Goal: Task Accomplishment & Management: Complete application form

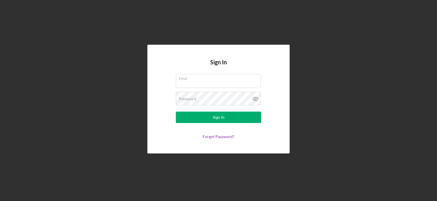
type input "[EMAIL_ADDRESS][DOMAIN_NAME]"
click at [220, 118] on div "Sign In" at bounding box center [219, 117] width 12 height 11
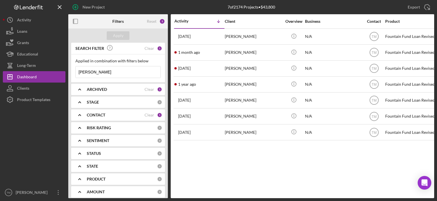
click at [157, 48] on div "1" at bounding box center [159, 48] width 5 height 5
click at [91, 71] on input "harris" at bounding box center [118, 71] width 85 height 11
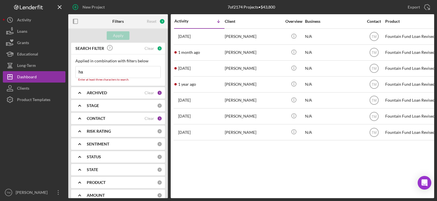
type input "h"
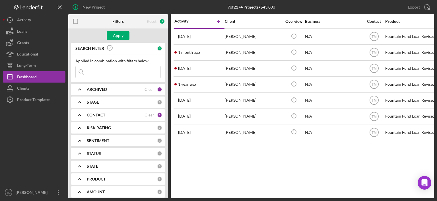
click at [117, 36] on div "Apply" at bounding box center [118, 35] width 11 height 9
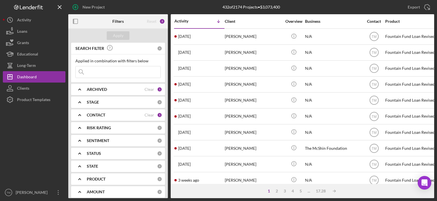
click at [238, 36] on div "Renee Parady" at bounding box center [253, 36] width 57 height 15
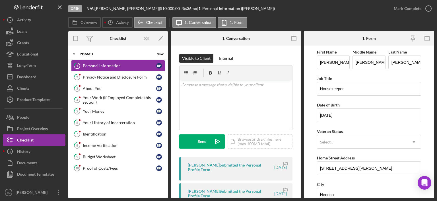
click at [414, 9] on div "Mark Complete" at bounding box center [408, 8] width 28 height 11
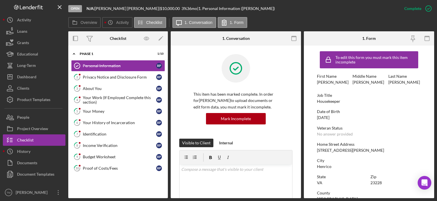
click at [94, 78] on div "Privacy Notice and Disclosure Form" at bounding box center [119, 77] width 73 height 5
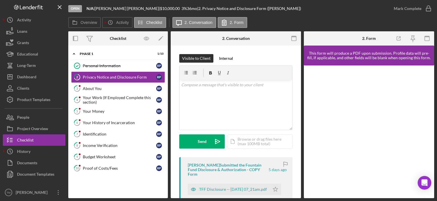
click at [224, 187] on div "TFF Disclosure -- 2025-08-28 07_21am.pdf" at bounding box center [233, 189] width 68 height 5
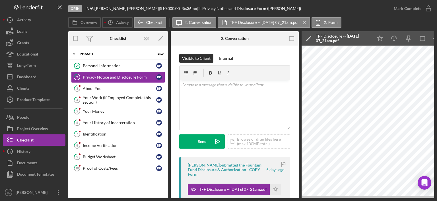
click at [275, 188] on polygon "button" at bounding box center [275, 189] width 5 height 5
click at [415, 9] on div "Mark Complete" at bounding box center [408, 8] width 28 height 11
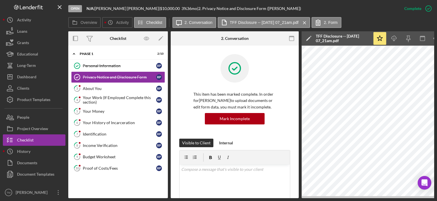
click at [95, 88] on div "About You" at bounding box center [119, 88] width 73 height 5
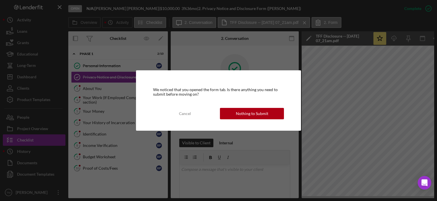
drag, startPoint x: 257, startPoint y: 115, endPoint x: 252, endPoint y: 113, distance: 5.8
click at [257, 115] on div "Nothing to Submit" at bounding box center [252, 113] width 32 height 11
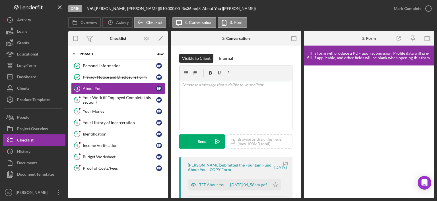
click at [230, 182] on div "TFF About You -- 2025-08-27 04_56pm.pdf" at bounding box center [233, 184] width 68 height 5
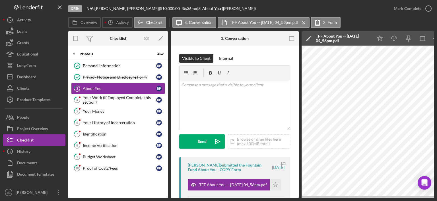
click at [274, 184] on icon "Icon/Star" at bounding box center [275, 184] width 11 height 11
click at [409, 7] on div "Mark Complete" at bounding box center [408, 8] width 28 height 11
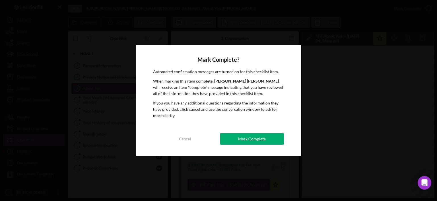
click at [243, 136] on div "Mark Complete" at bounding box center [252, 138] width 28 height 11
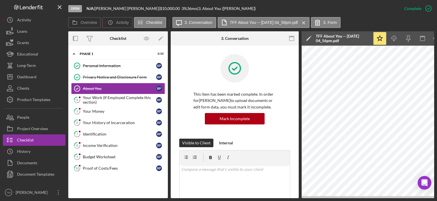
click at [94, 99] on div "Your Work (If Employed Complete this section)" at bounding box center [119, 99] width 73 height 9
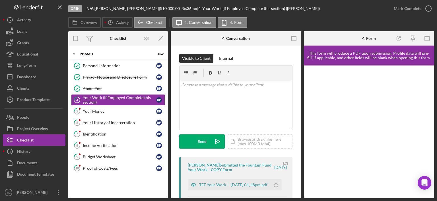
drag, startPoint x: 211, startPoint y: 186, endPoint x: 217, endPoint y: 188, distance: 6.1
click at [216, 187] on div "TFF Your Work -- 2025-08-27 04_48pm.pdf" at bounding box center [233, 184] width 68 height 5
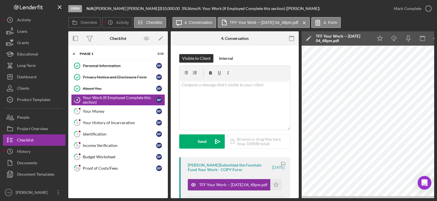
click at [276, 185] on icon "Icon/Star" at bounding box center [275, 184] width 11 height 11
click at [404, 9] on div "Mark Complete" at bounding box center [408, 8] width 28 height 11
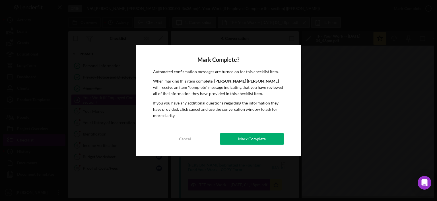
click at [257, 139] on div "Mark Complete" at bounding box center [252, 138] width 28 height 11
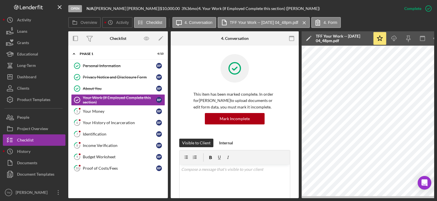
click at [96, 111] on div "Your Money" at bounding box center [119, 111] width 73 height 5
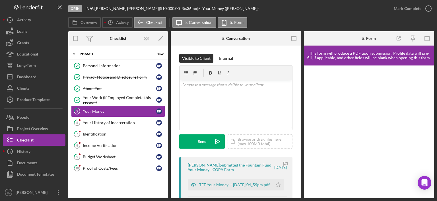
click at [226, 183] on div "TFF Your Money -- 2025-08-27 04_59pm.pdf" at bounding box center [234, 184] width 71 height 5
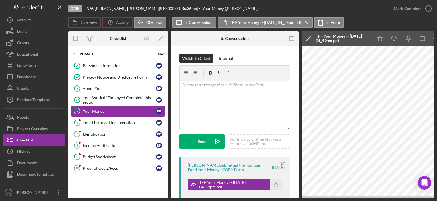
click at [274, 184] on polygon "button" at bounding box center [276, 184] width 5 height 5
click at [408, 9] on div "Mark Complete" at bounding box center [408, 8] width 28 height 11
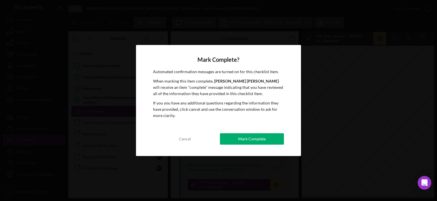
click at [249, 139] on div "Mark Complete" at bounding box center [252, 138] width 28 height 11
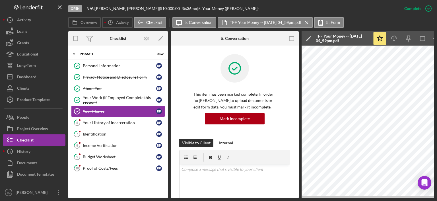
click at [102, 123] on div "Your History of Incarceration" at bounding box center [119, 122] width 73 height 5
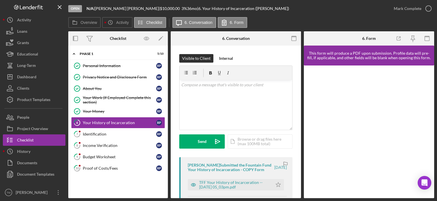
click at [218, 182] on div "TFF Your History of Incarceration -- 2025-08-27 05_03pm.pdf" at bounding box center [234, 184] width 71 height 9
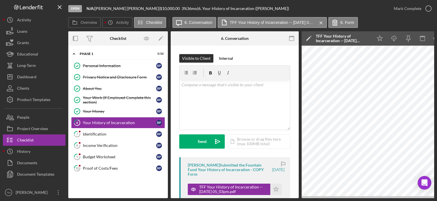
click at [275, 188] on polygon "button" at bounding box center [276, 189] width 5 height 5
click at [413, 8] on div "Mark Complete" at bounding box center [408, 8] width 28 height 11
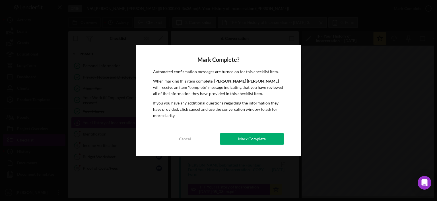
click at [259, 139] on div "Mark Complete" at bounding box center [252, 138] width 28 height 11
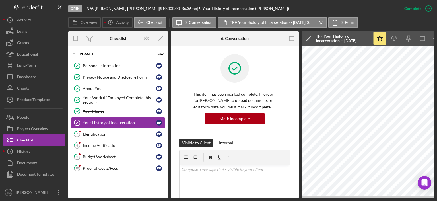
click at [95, 133] on div "Identification" at bounding box center [119, 134] width 73 height 5
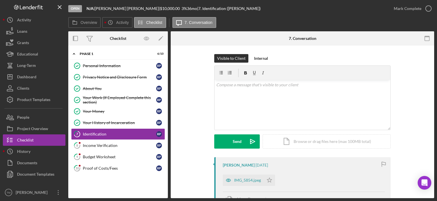
click at [246, 182] on div "IMG_5854.jpeg" at bounding box center [247, 180] width 27 height 5
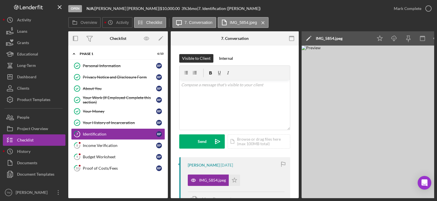
click at [236, 180] on icon "Icon/Star" at bounding box center [234, 179] width 11 height 11
click at [100, 146] on div "Income Verification" at bounding box center [119, 145] width 73 height 5
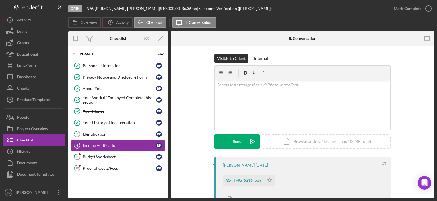
click at [241, 180] on div "IMG_6216.jpeg" at bounding box center [247, 180] width 27 height 5
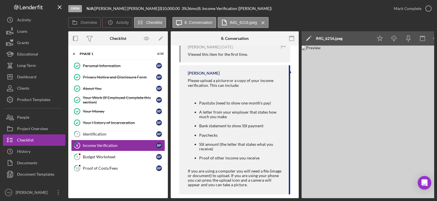
scroll to position [184, 0]
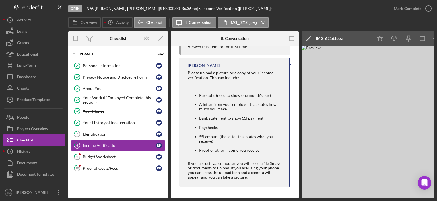
click at [22, 115] on div "People" at bounding box center [23, 118] width 12 height 13
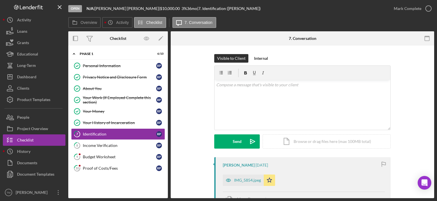
click at [26, 74] on div "Dashboard" at bounding box center [26, 77] width 19 height 13
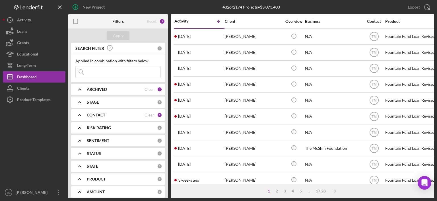
click at [242, 54] on div "Tarnisha Kimbrough" at bounding box center [253, 52] width 57 height 15
click at [242, 69] on div "Tiwanda Robinson" at bounding box center [253, 68] width 57 height 15
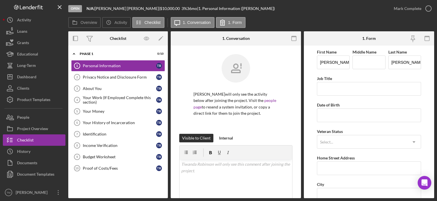
click at [27, 116] on div "People" at bounding box center [23, 118] width 12 height 13
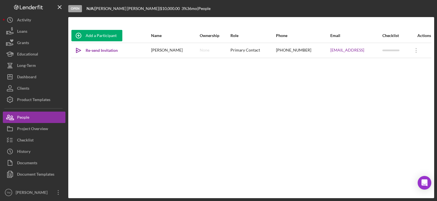
click at [364, 49] on div "tiwandarobinson661@gmail.c0m" at bounding box center [355, 50] width 51 height 14
click at [360, 50] on link "tiwandarobinson661@gmail.c0m" at bounding box center [347, 50] width 34 height 5
click at [364, 50] on div "tiwandarobinson661@gmail.c0m" at bounding box center [355, 50] width 51 height 14
click at [417, 49] on icon "Icon/Overflow" at bounding box center [416, 50] width 14 height 14
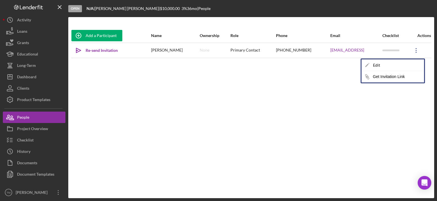
click at [378, 65] on div "Icon/Edit Edit" at bounding box center [393, 65] width 63 height 12
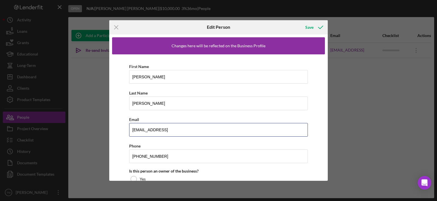
click at [190, 128] on input "tiwandarobinson661@gmail.c0m" at bounding box center [218, 130] width 179 height 14
type input "tiwandarobinson661@gmail.com"
click at [319, 28] on icon "button" at bounding box center [321, 27] width 14 height 14
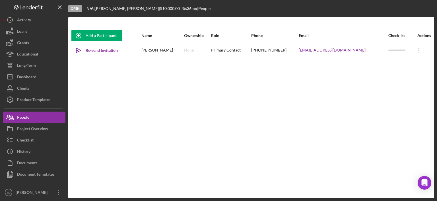
click at [81, 48] on icon "Icon/icon-invite-send" at bounding box center [78, 50] width 14 height 14
click at [24, 76] on div "Dashboard" at bounding box center [26, 77] width 19 height 13
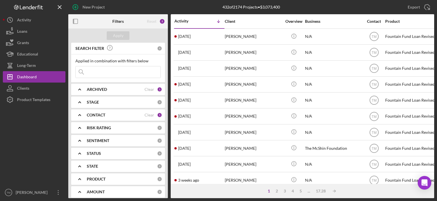
click at [239, 134] on div "Jevon Brown" at bounding box center [253, 132] width 57 height 15
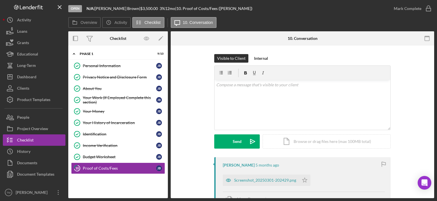
click at [29, 75] on div "Dashboard" at bounding box center [26, 77] width 19 height 13
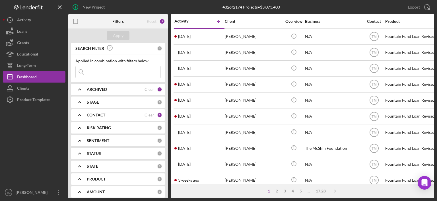
click at [242, 98] on div "Eric Bowman" at bounding box center [253, 100] width 57 height 15
click at [238, 117] on div "Tia Smith" at bounding box center [253, 116] width 57 height 15
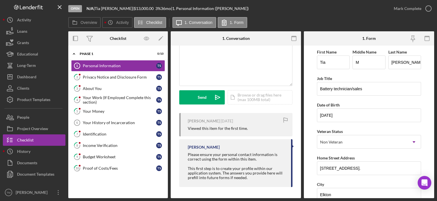
click at [34, 74] on div "Dashboard" at bounding box center [26, 77] width 19 height 13
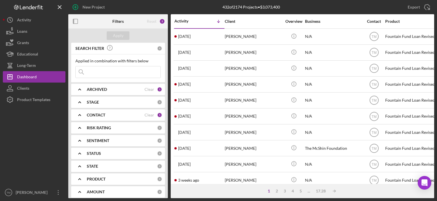
click at [234, 148] on div "Joanne Hall" at bounding box center [253, 148] width 57 height 15
click at [100, 8] on div "New Project" at bounding box center [94, 6] width 22 height 11
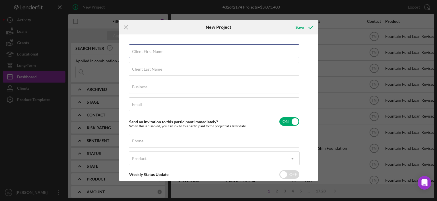
click at [158, 55] on input "Client First Name" at bounding box center [214, 51] width 170 height 14
type input "Tiffany"
click at [137, 71] on label "Client Last Name" at bounding box center [147, 69] width 30 height 5
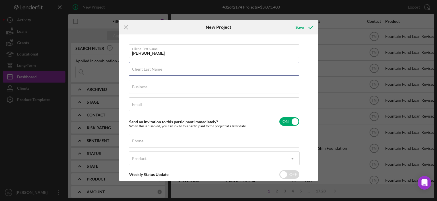
click at [137, 71] on input "Client Last Name" at bounding box center [214, 69] width 170 height 14
type input "Shue"
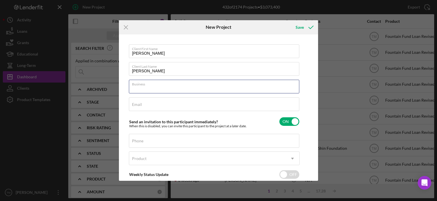
drag, startPoint x: 138, startPoint y: 83, endPoint x: 139, endPoint y: 86, distance: 3.2
click at [139, 86] on input "Business" at bounding box center [214, 87] width 170 height 14
type input "N/A"
click at [139, 107] on input "Email" at bounding box center [214, 104] width 170 height 14
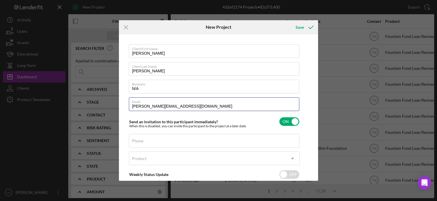
click at [150, 105] on input "tiffany.she@icloud.com" at bounding box center [214, 104] width 170 height 14
type input "tiffany.shue@icloud.com"
click at [141, 141] on label "Phone" at bounding box center [137, 141] width 11 height 5
click at [141, 141] on input "Phone" at bounding box center [214, 141] width 170 height 14
type input "(434) 414-2060"
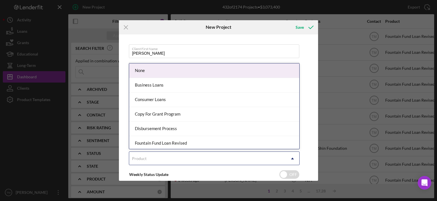
click at [138, 159] on div "Product" at bounding box center [139, 158] width 15 height 5
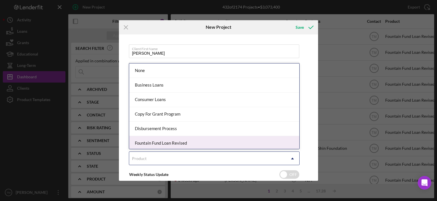
click at [155, 144] on div "Fountain Fund Loan Revised" at bounding box center [214, 143] width 170 height 15
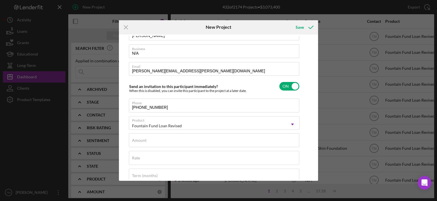
scroll to position [28, 0]
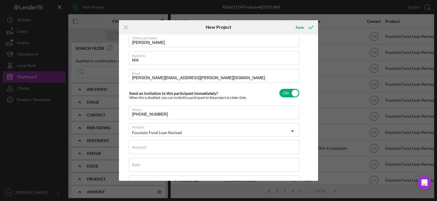
click at [139, 147] on label "Amount" at bounding box center [139, 147] width 15 height 5
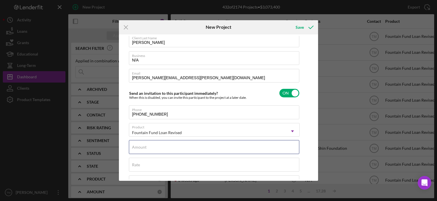
click at [139, 147] on input "Amount" at bounding box center [214, 147] width 170 height 14
type input "$5,000"
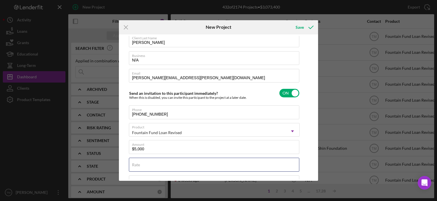
click at [141, 167] on input "Rate" at bounding box center [214, 165] width 170 height 14
type input "3.000%"
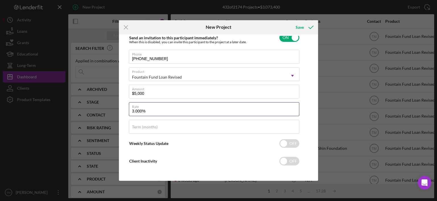
scroll to position [85, 0]
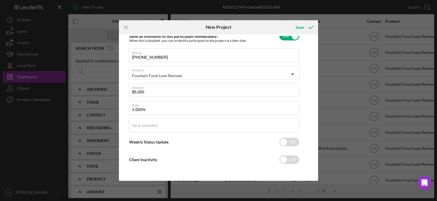
click at [140, 127] on label "Term (months)" at bounding box center [145, 125] width 26 height 5
click at [140, 127] on input "Term (months)" at bounding box center [214, 125] width 170 height 14
type input "24"
click at [309, 29] on icon "submit" at bounding box center [311, 27] width 14 height 14
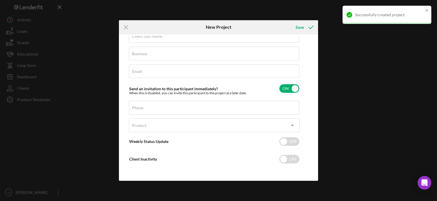
scroll to position [33, 0]
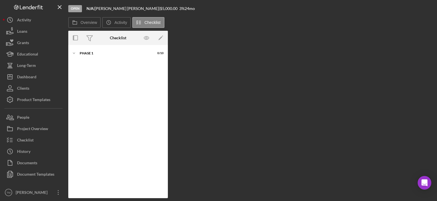
click at [26, 77] on div "Dashboard" at bounding box center [26, 77] width 19 height 13
